Goal: Transaction & Acquisition: Purchase product/service

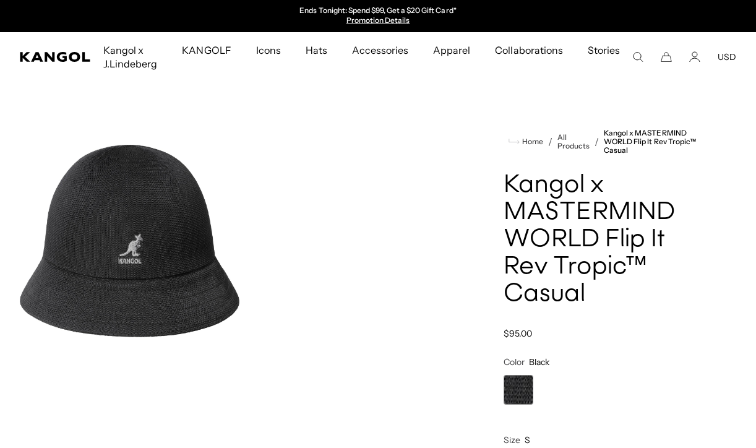
click at [688, 64] on comp-header "Kangol x J.Lindeberg Kangol x J.Lindeberg Men's Shop All Headwear Tops Outerwea…" at bounding box center [378, 57] width 756 height 50
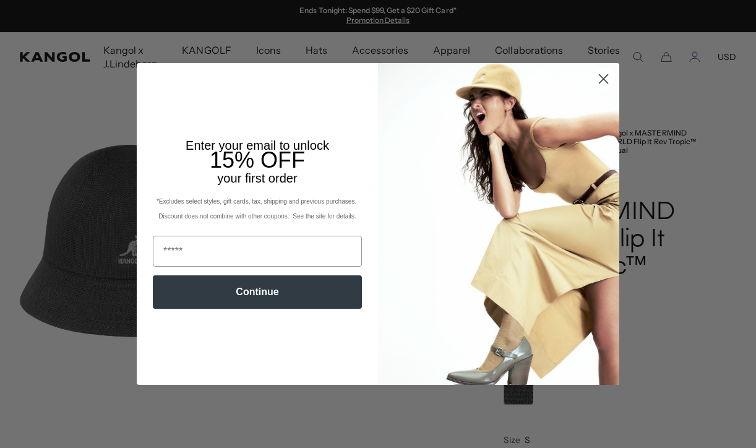
click at [696, 59] on div "Close dialog Enter your email to unlock 15% OFF your first order *Excludes sele…" at bounding box center [378, 224] width 756 height 448
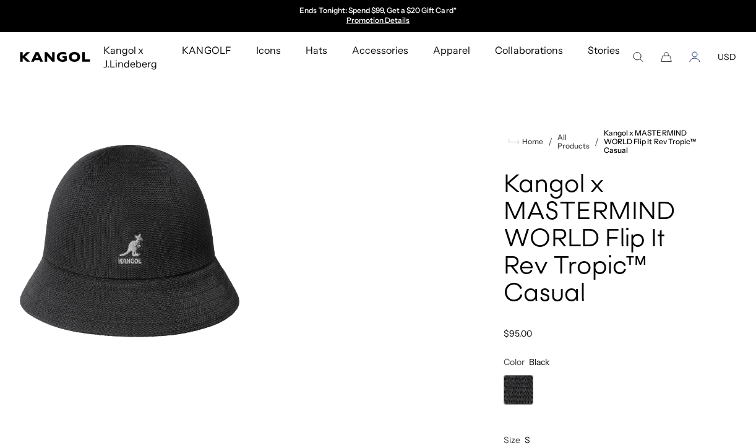
click at [696, 59] on icon "Account" at bounding box center [694, 56] width 11 height 11
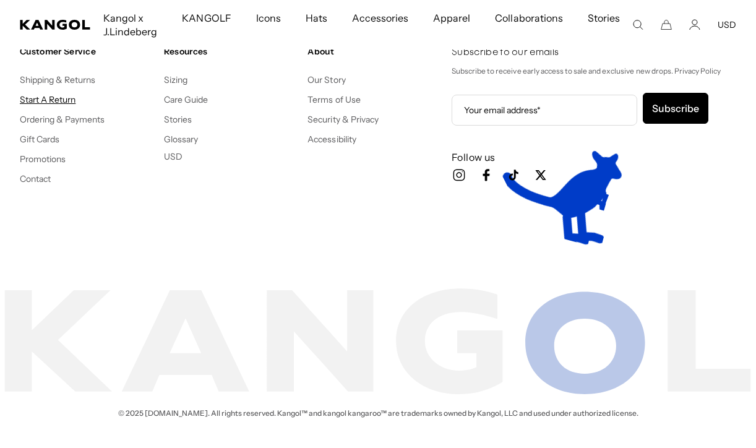
click at [66, 102] on link "Start A Return" at bounding box center [48, 99] width 56 height 11
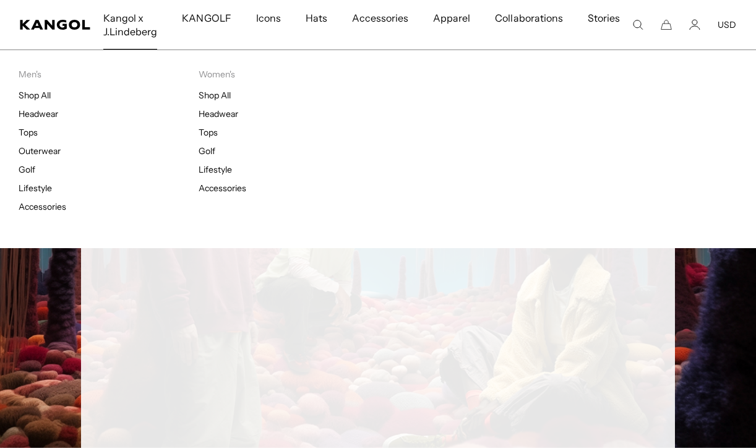
click at [126, 15] on span "Kangol x J.Lindeberg" at bounding box center [130, 25] width 54 height 50
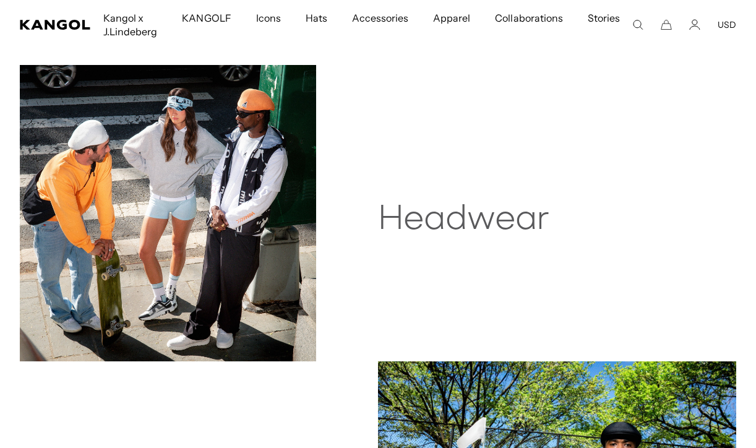
scroll to position [508, 0]
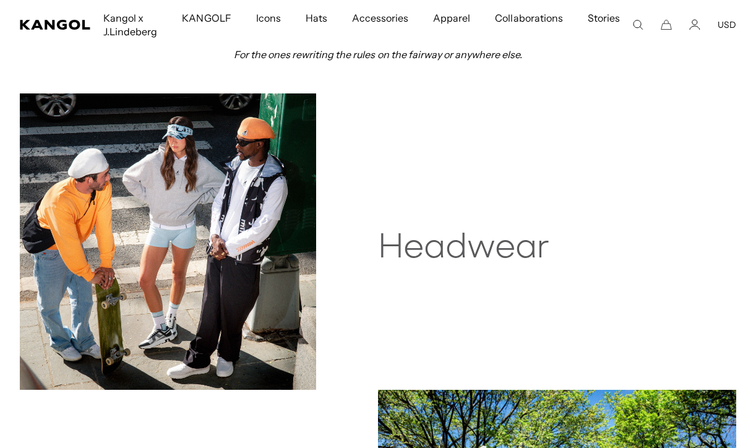
click at [181, 277] on img at bounding box center [168, 241] width 296 height 296
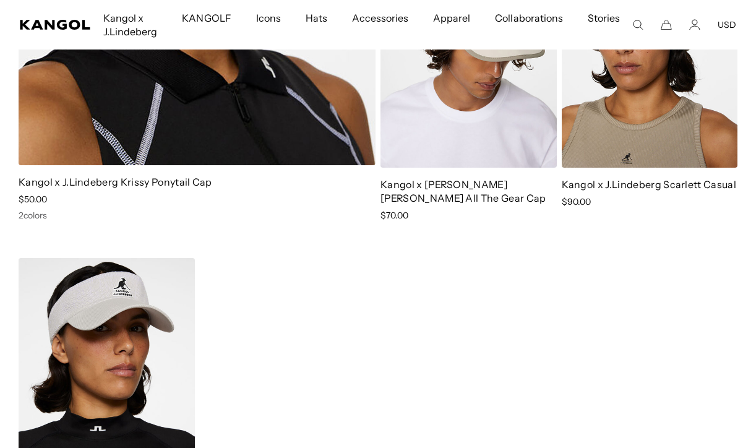
scroll to position [1058, 0]
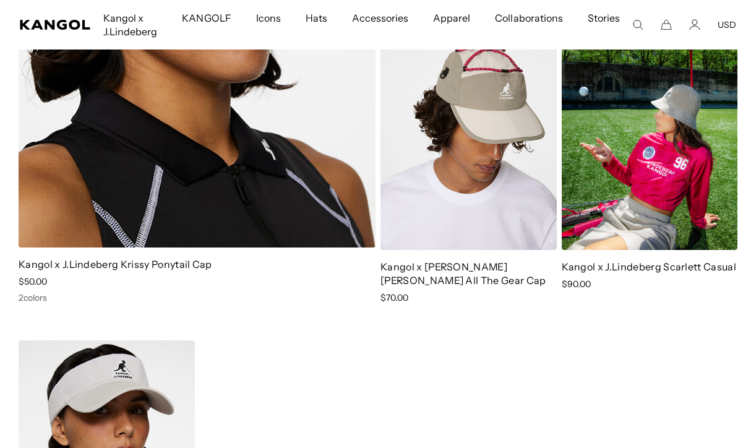
click at [673, 192] on img at bounding box center [650, 139] width 176 height 221
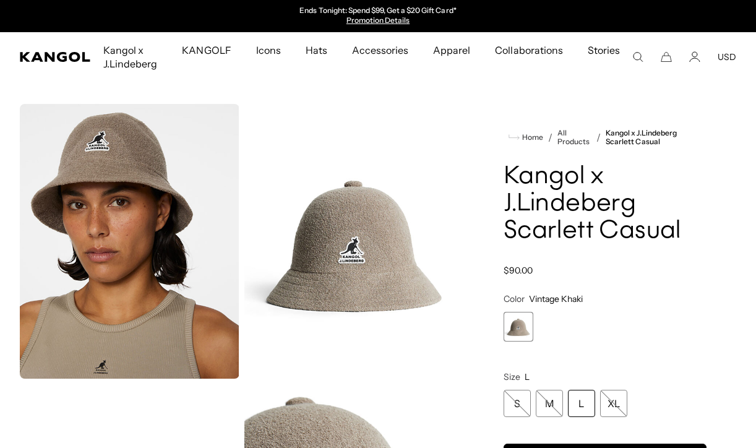
scroll to position [210, 0]
